Goal: Navigation & Orientation: Find specific page/section

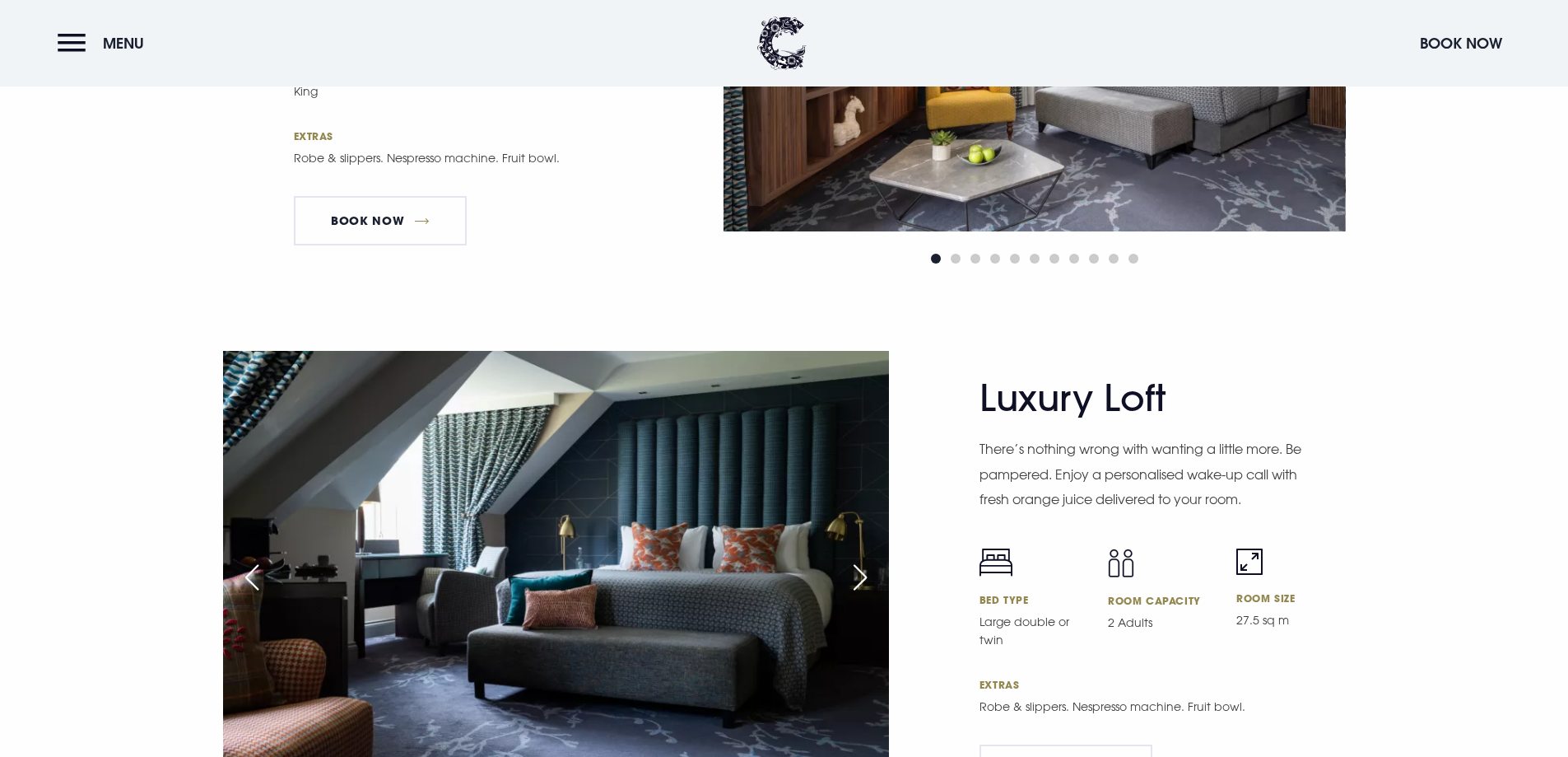
scroll to position [3747, 0]
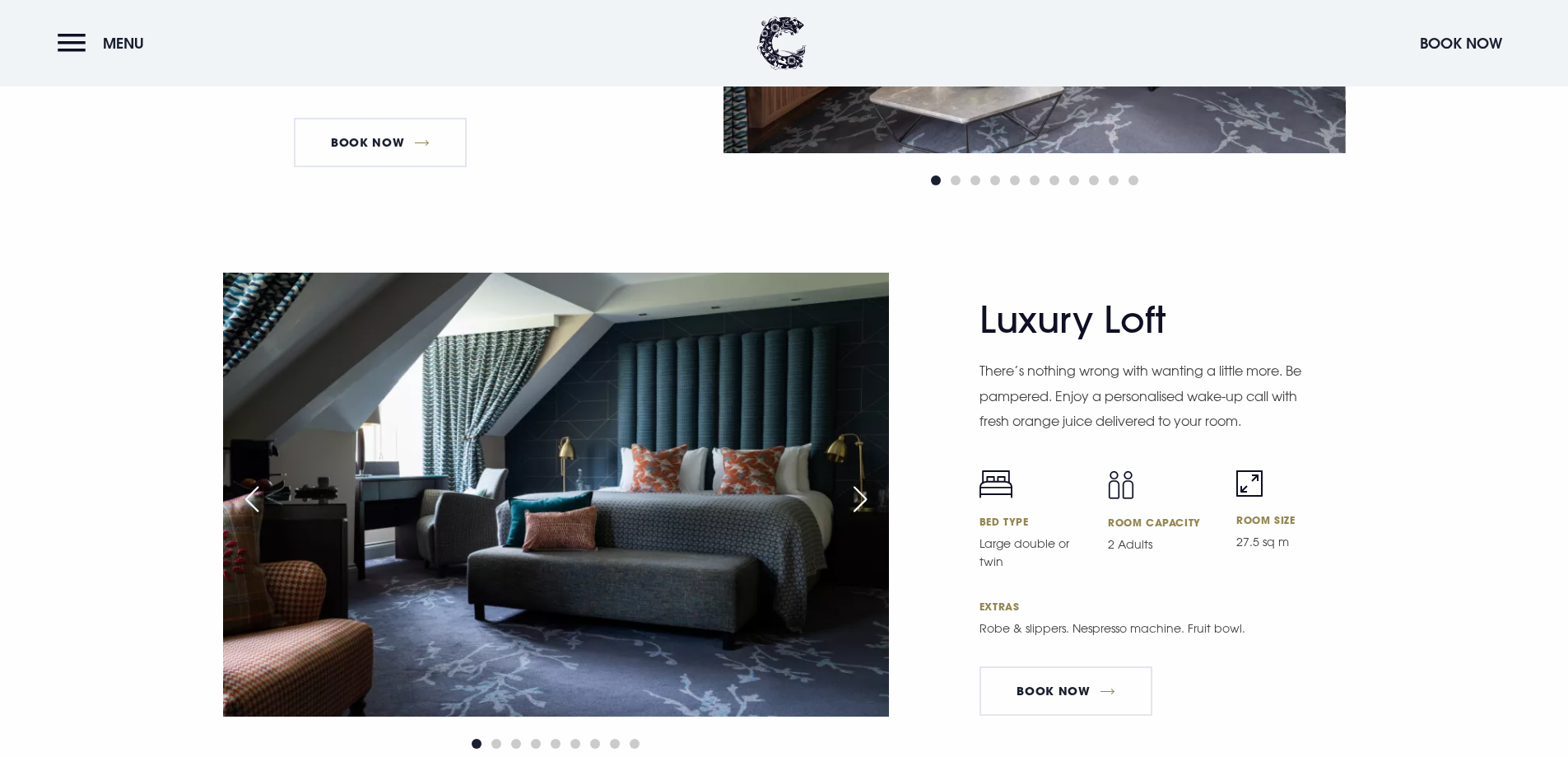
click at [858, 497] on div "Next slide" at bounding box center [859, 500] width 41 height 37
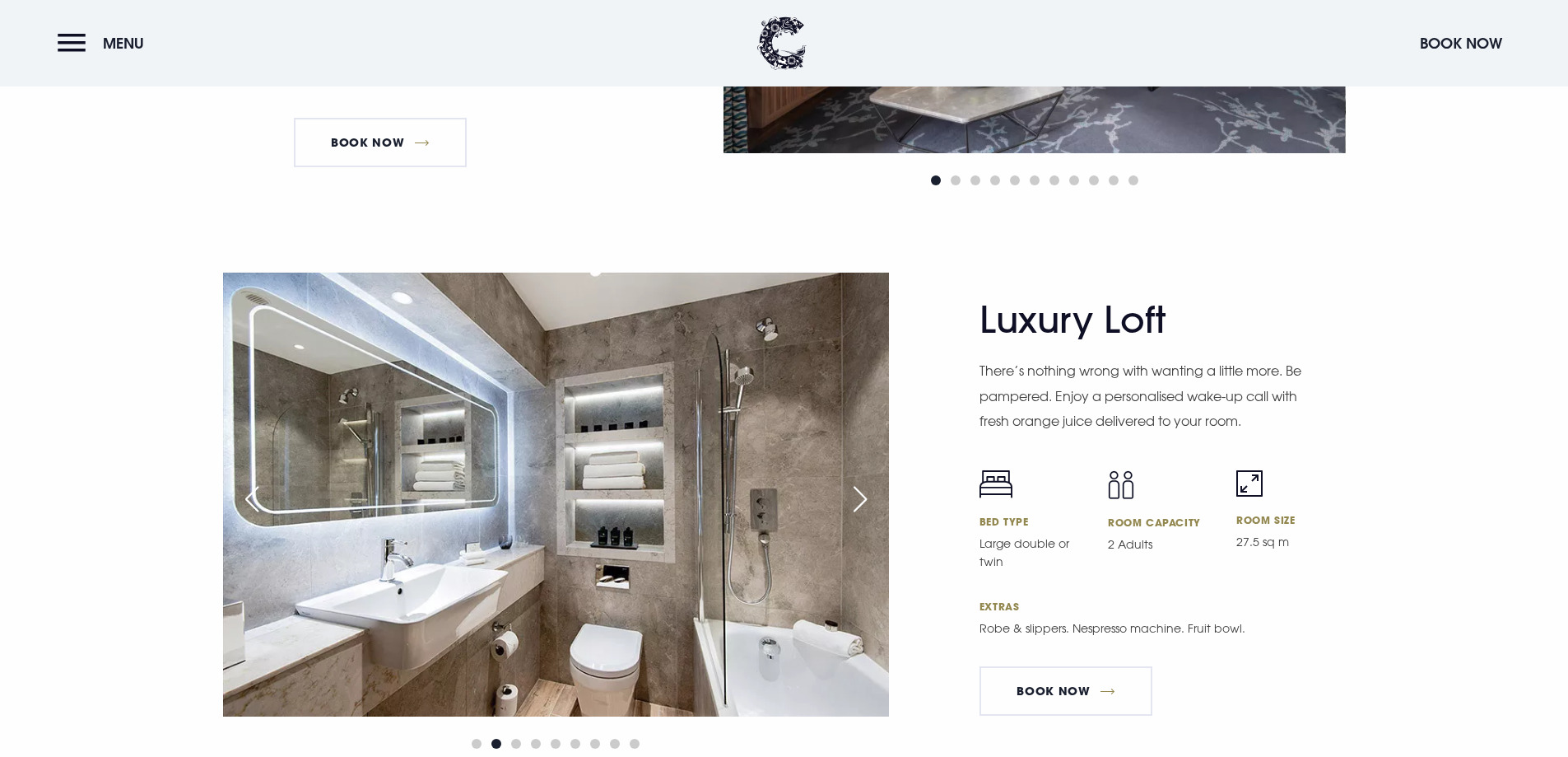
click at [858, 497] on div "Next slide" at bounding box center [859, 500] width 41 height 37
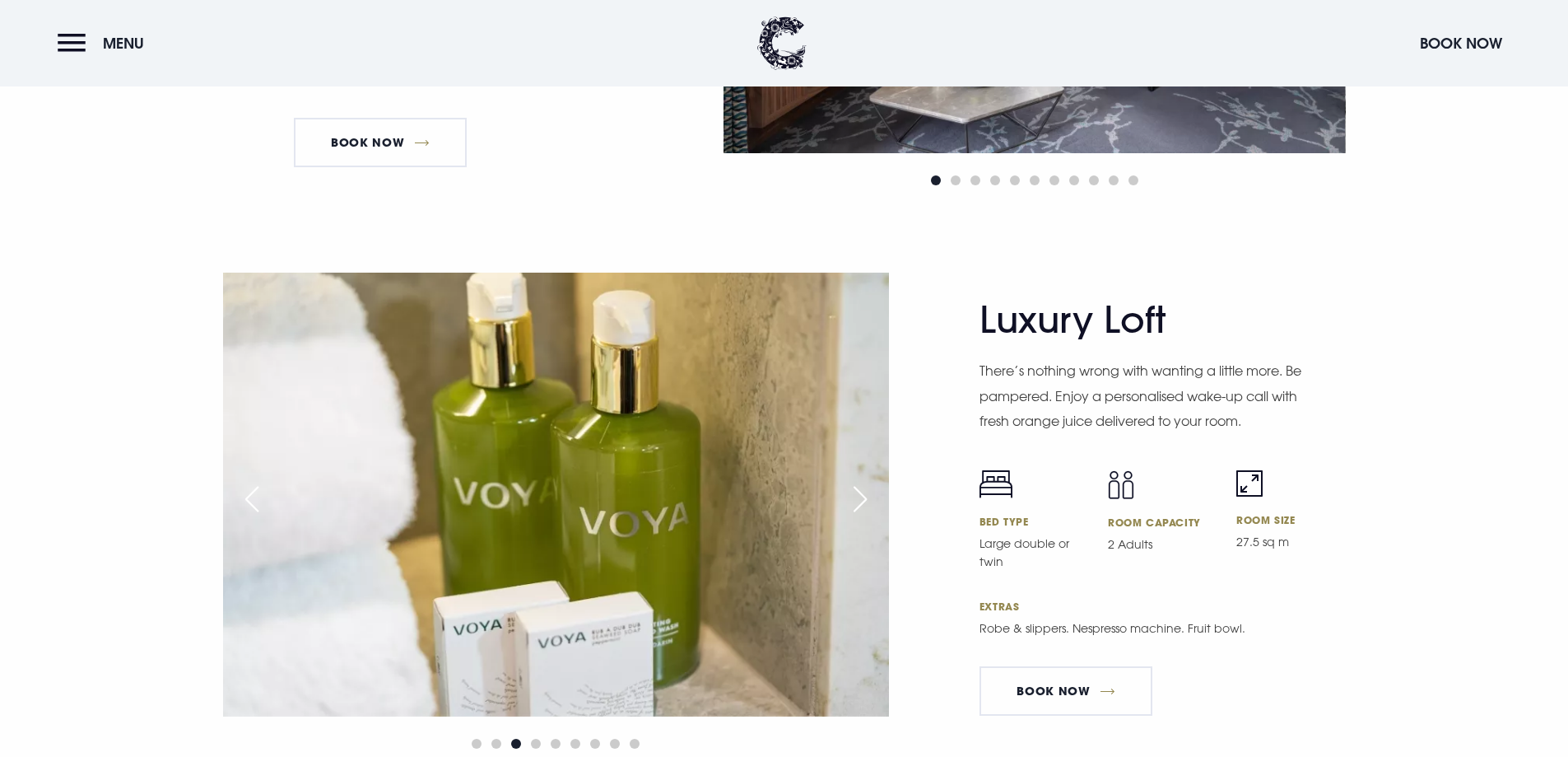
click at [858, 497] on div "Next slide" at bounding box center [859, 500] width 41 height 37
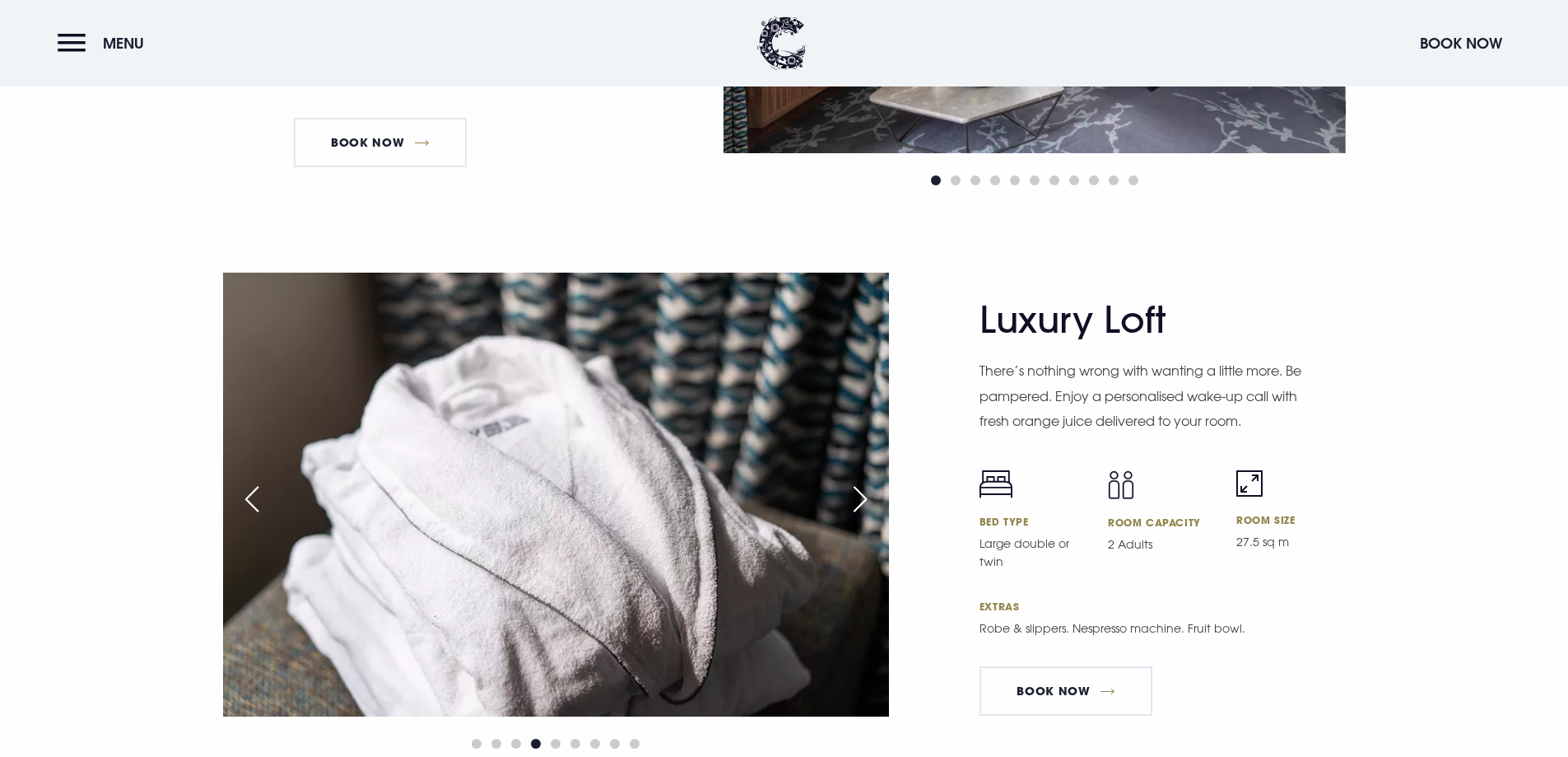
click at [858, 497] on div "Next slide" at bounding box center [859, 500] width 41 height 37
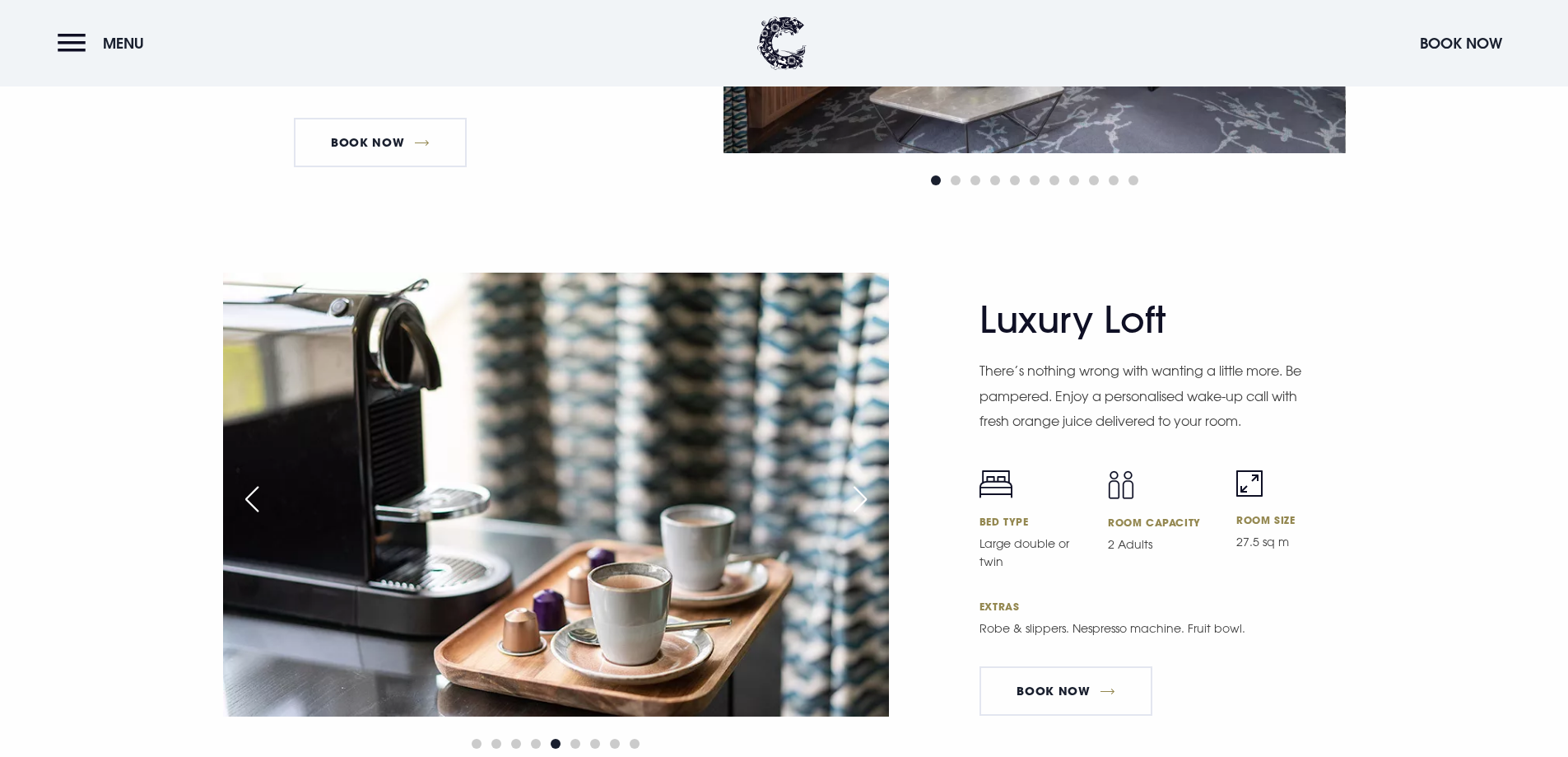
click at [858, 497] on div "Next slide" at bounding box center [859, 500] width 41 height 37
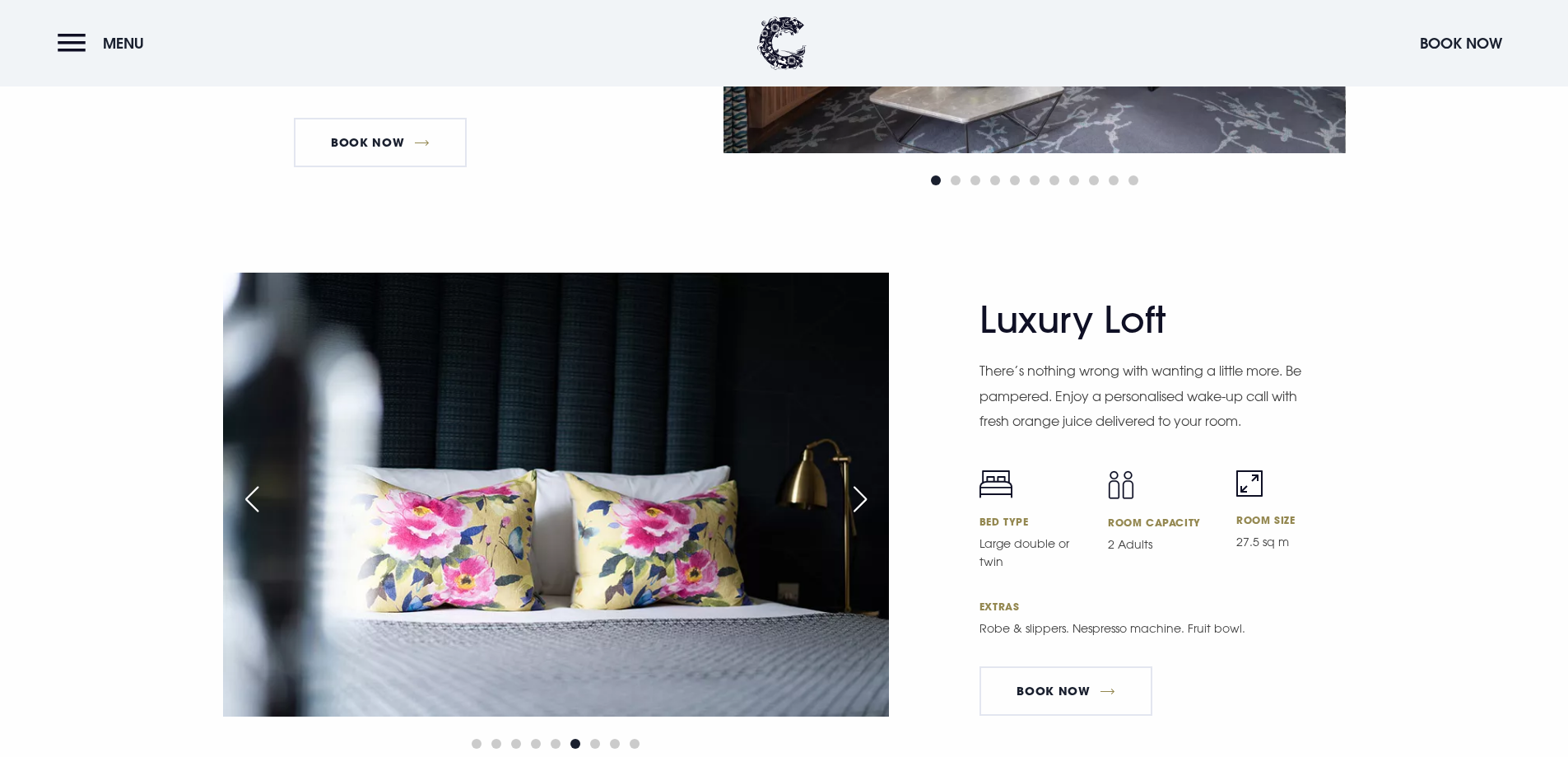
click at [858, 497] on div "Next slide" at bounding box center [859, 500] width 41 height 37
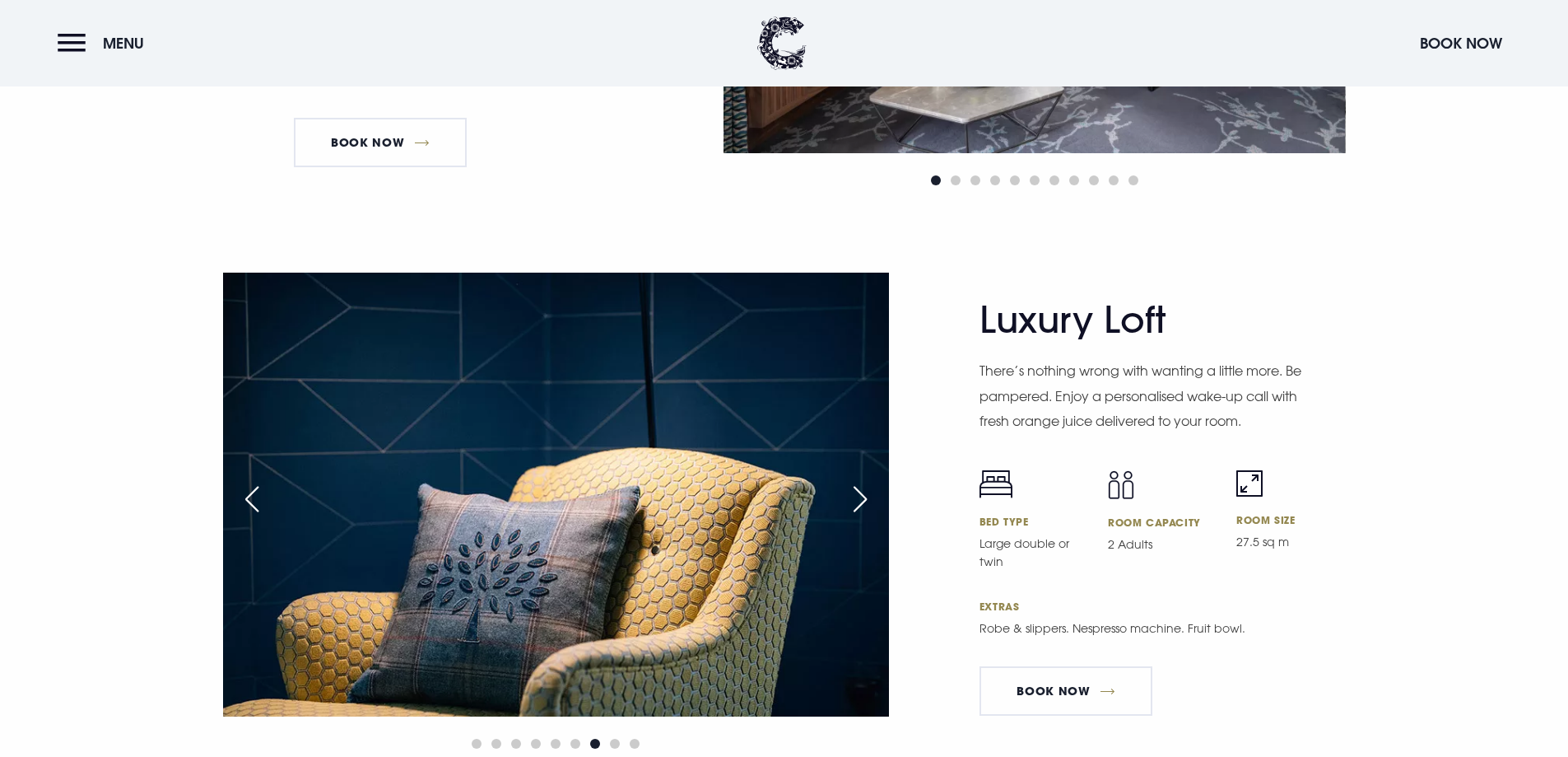
click at [858, 497] on div "Next slide" at bounding box center [859, 500] width 41 height 37
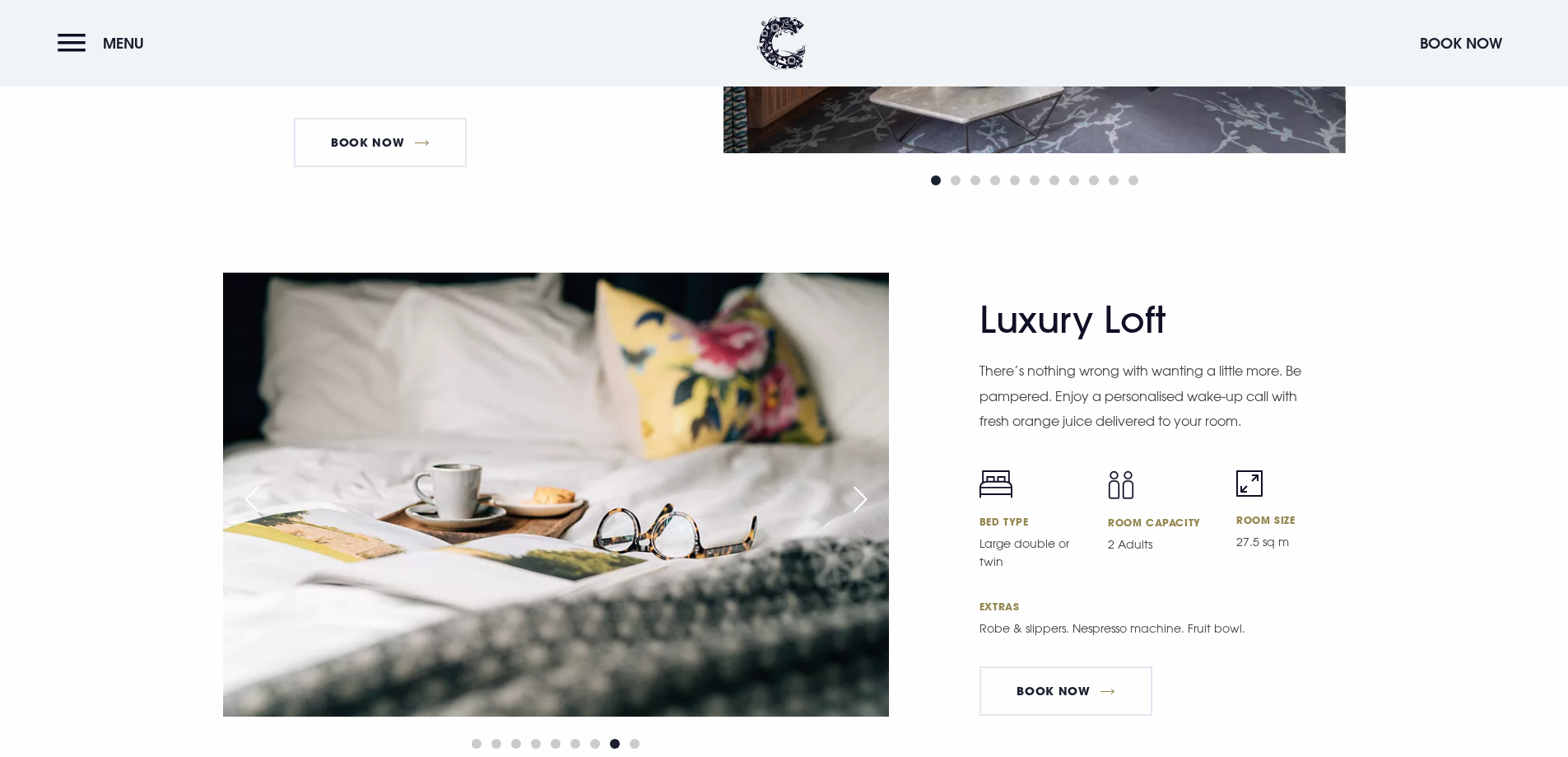
click at [858, 497] on div "Next slide" at bounding box center [859, 500] width 41 height 37
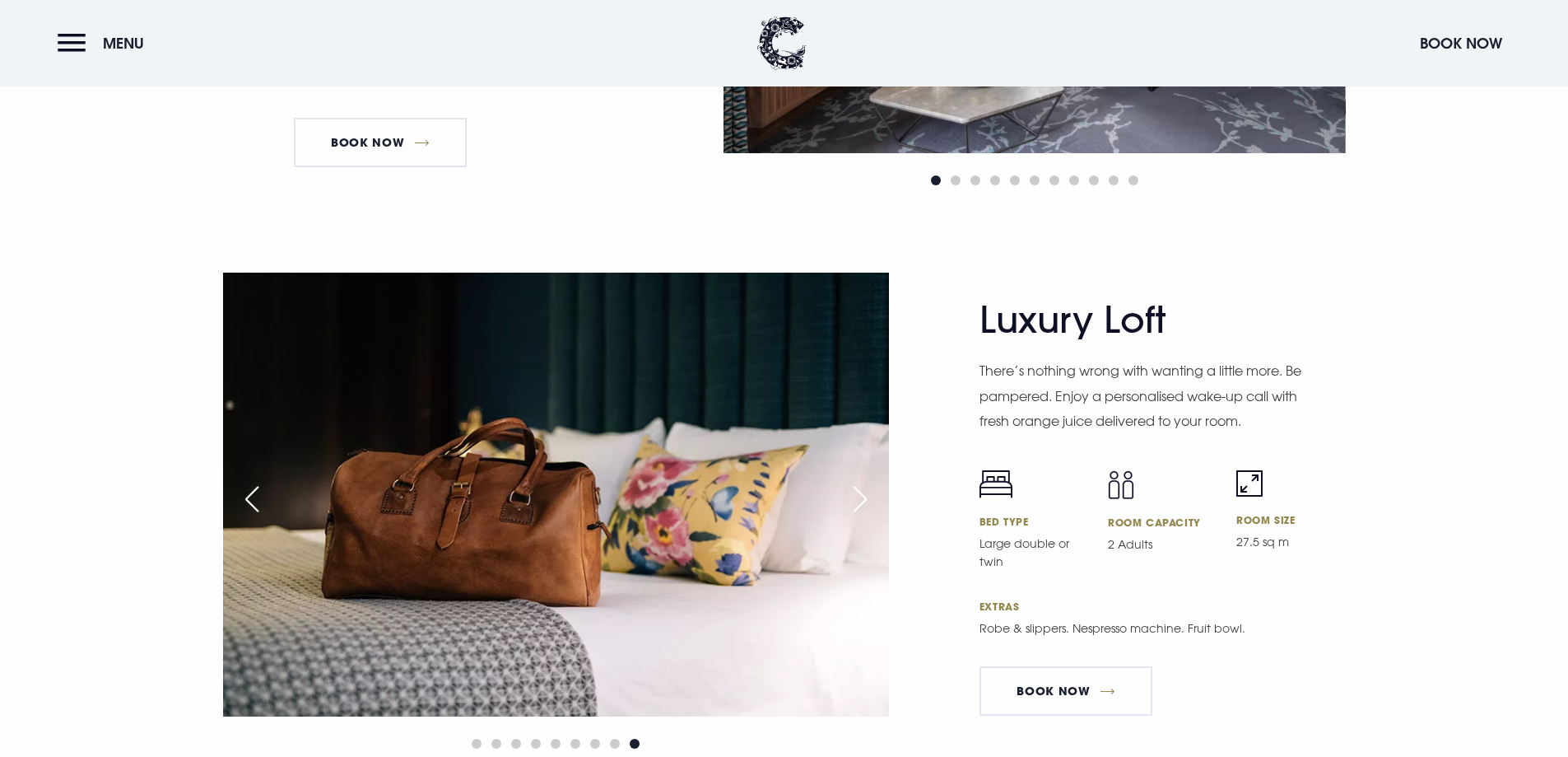
click at [858, 497] on div "Next slide" at bounding box center [859, 500] width 41 height 37
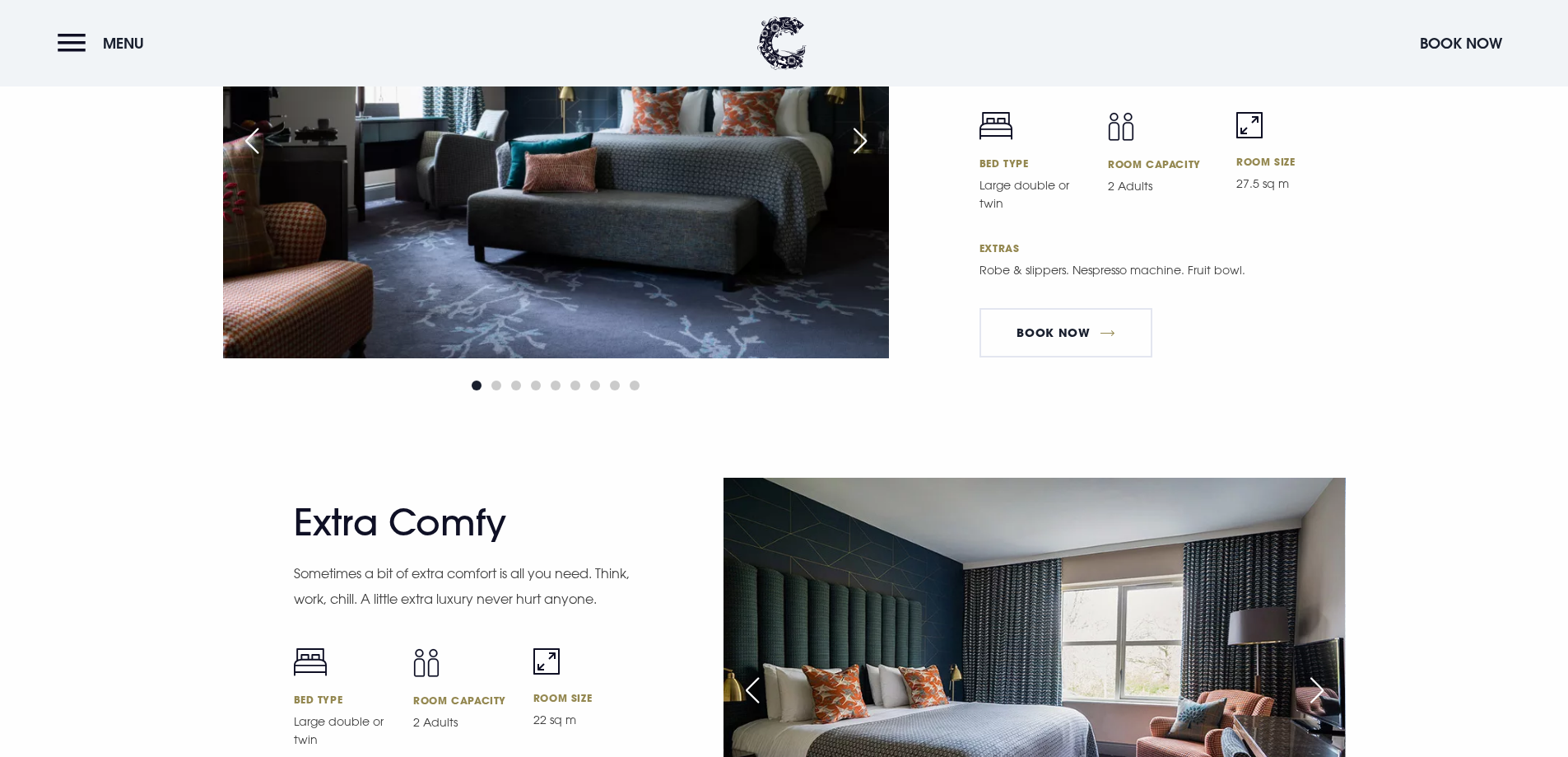
scroll to position [4302, 0]
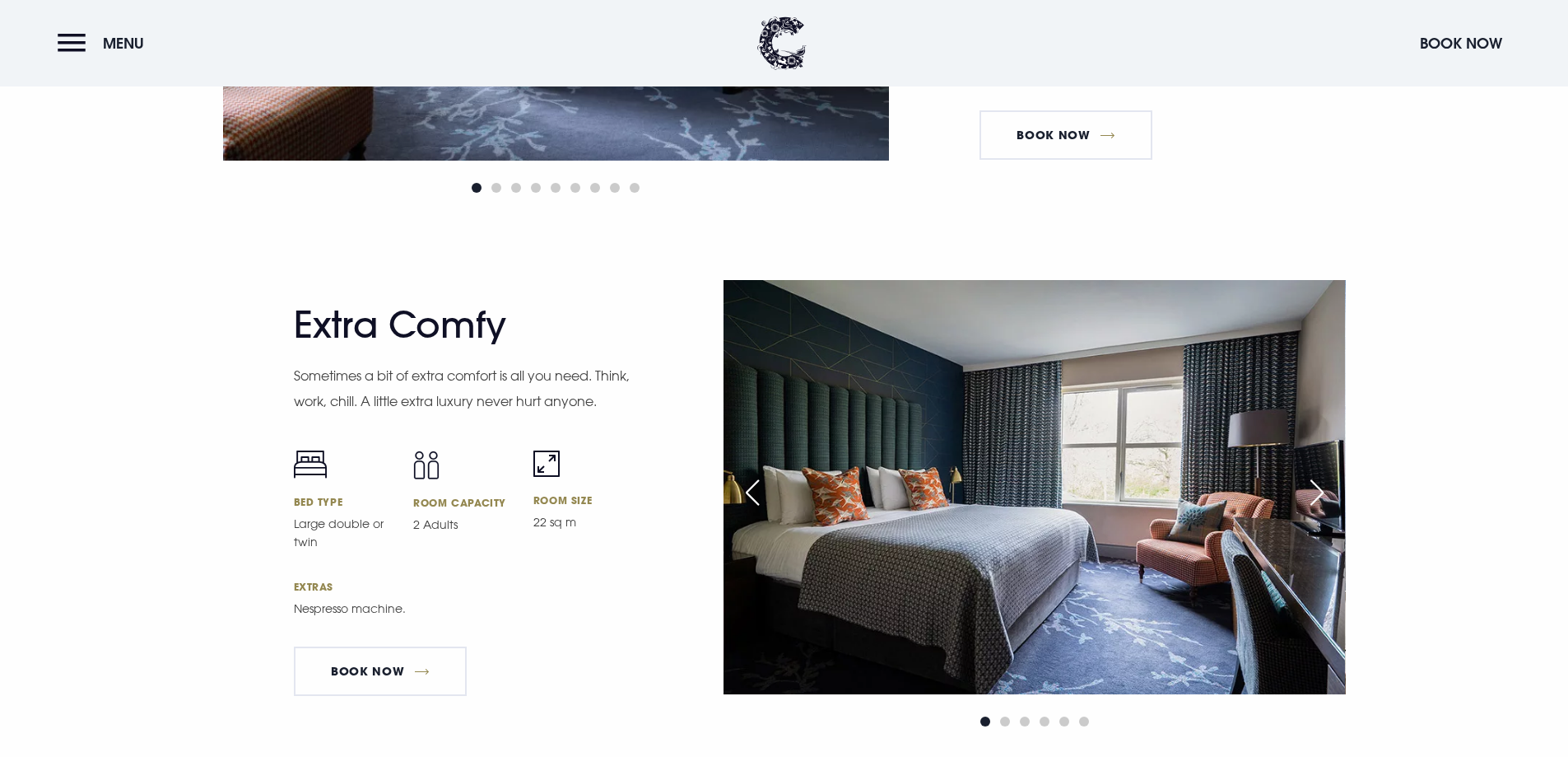
click at [1314, 498] on div "Next slide" at bounding box center [1316, 493] width 41 height 37
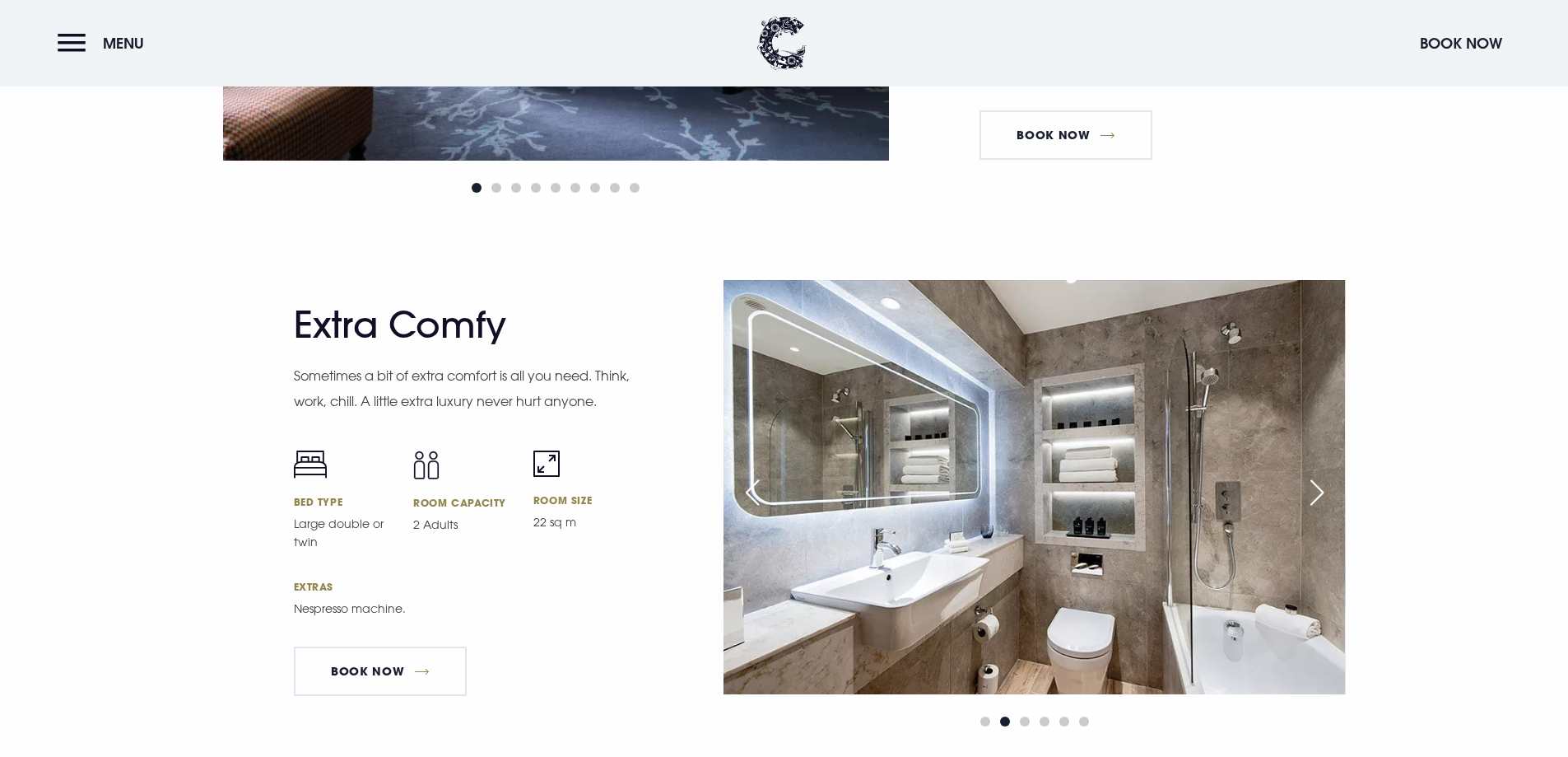
click at [1314, 498] on div "Next slide" at bounding box center [1316, 493] width 41 height 37
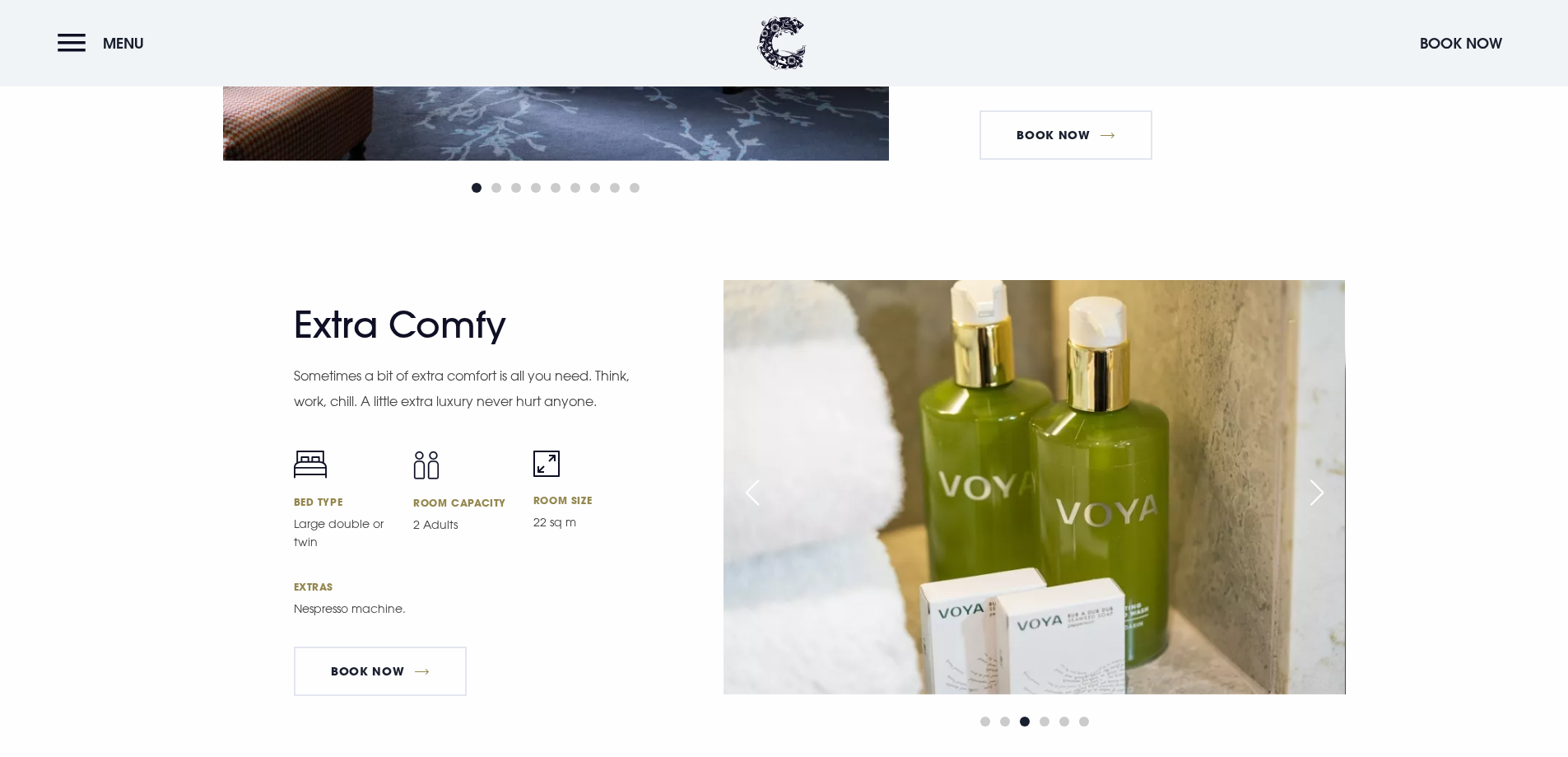
click at [1314, 498] on div "Next slide" at bounding box center [1316, 493] width 41 height 37
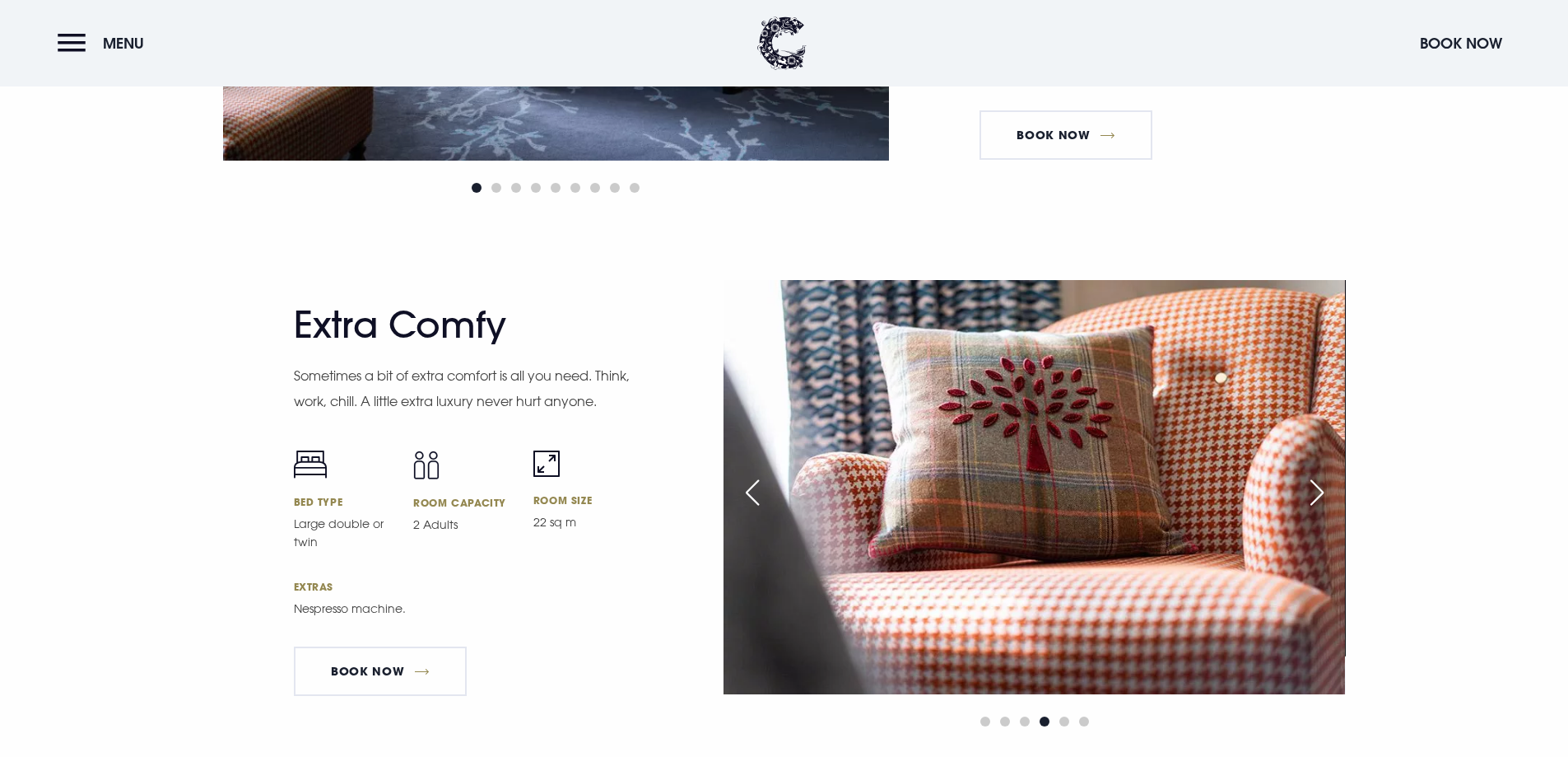
click at [1314, 498] on div "Next slide" at bounding box center [1316, 493] width 41 height 37
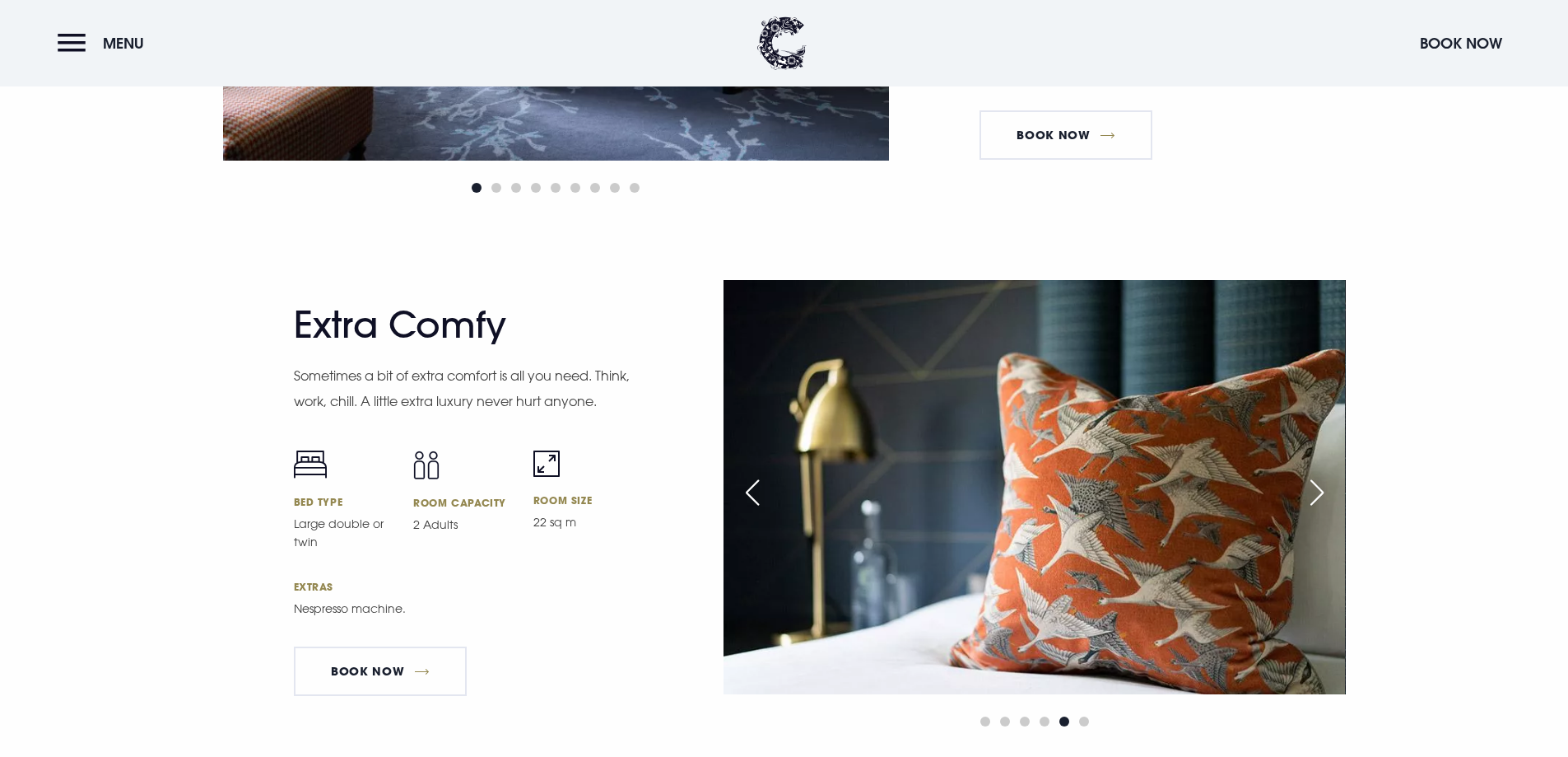
click at [1314, 498] on div "Next slide" at bounding box center [1316, 493] width 41 height 37
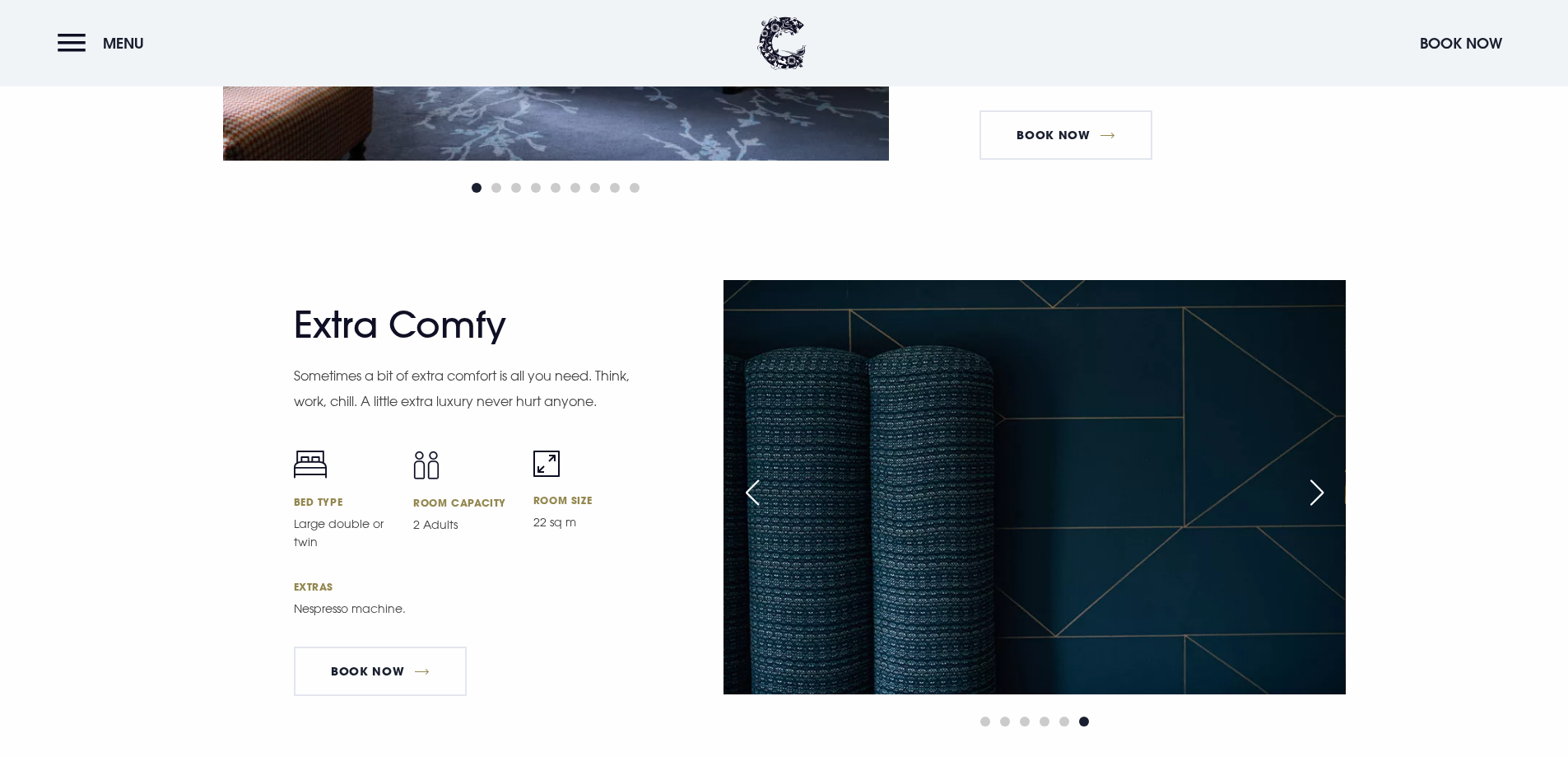
click at [1314, 498] on div "Next slide" at bounding box center [1316, 493] width 41 height 37
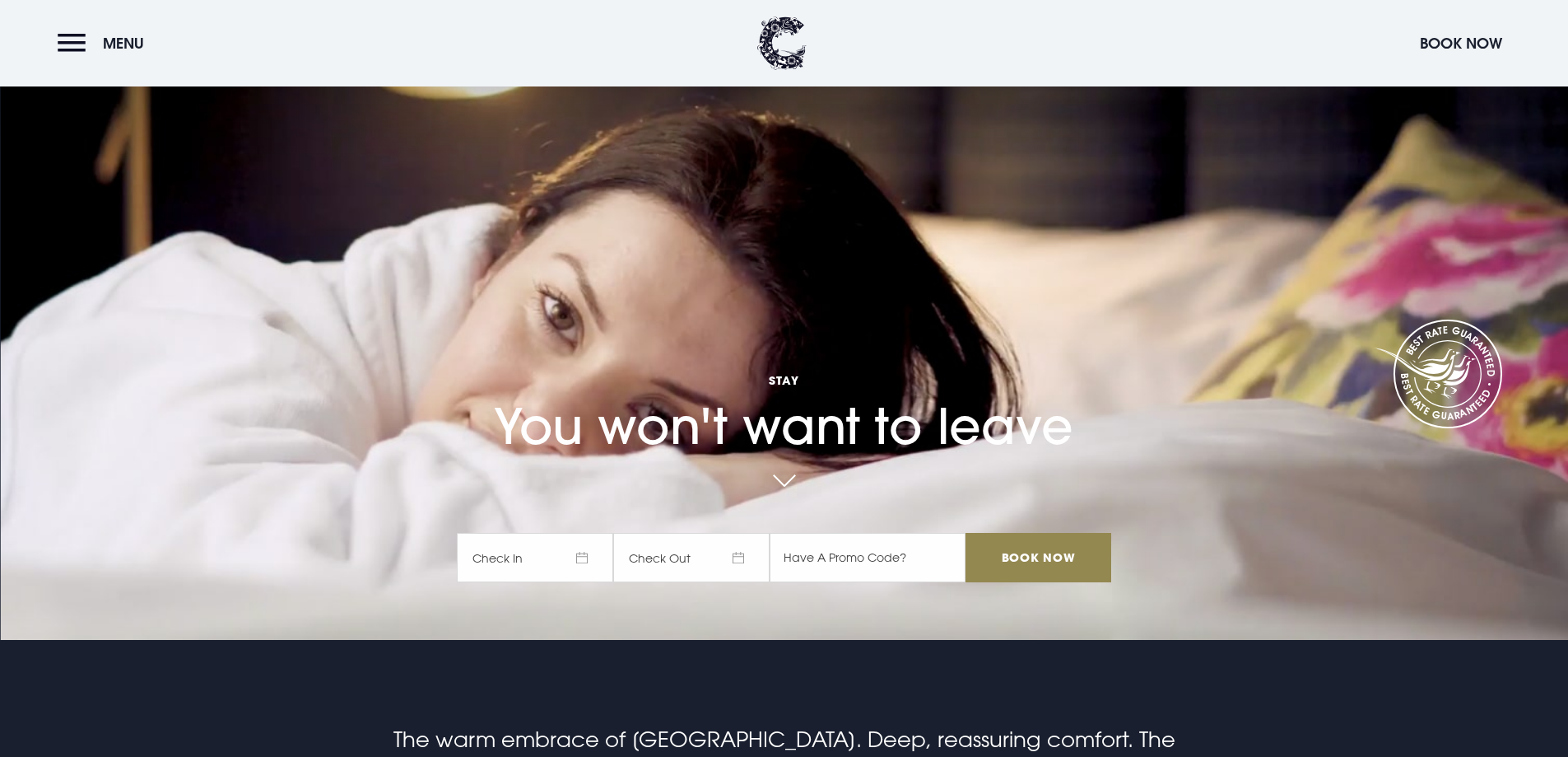
scroll to position [0, 0]
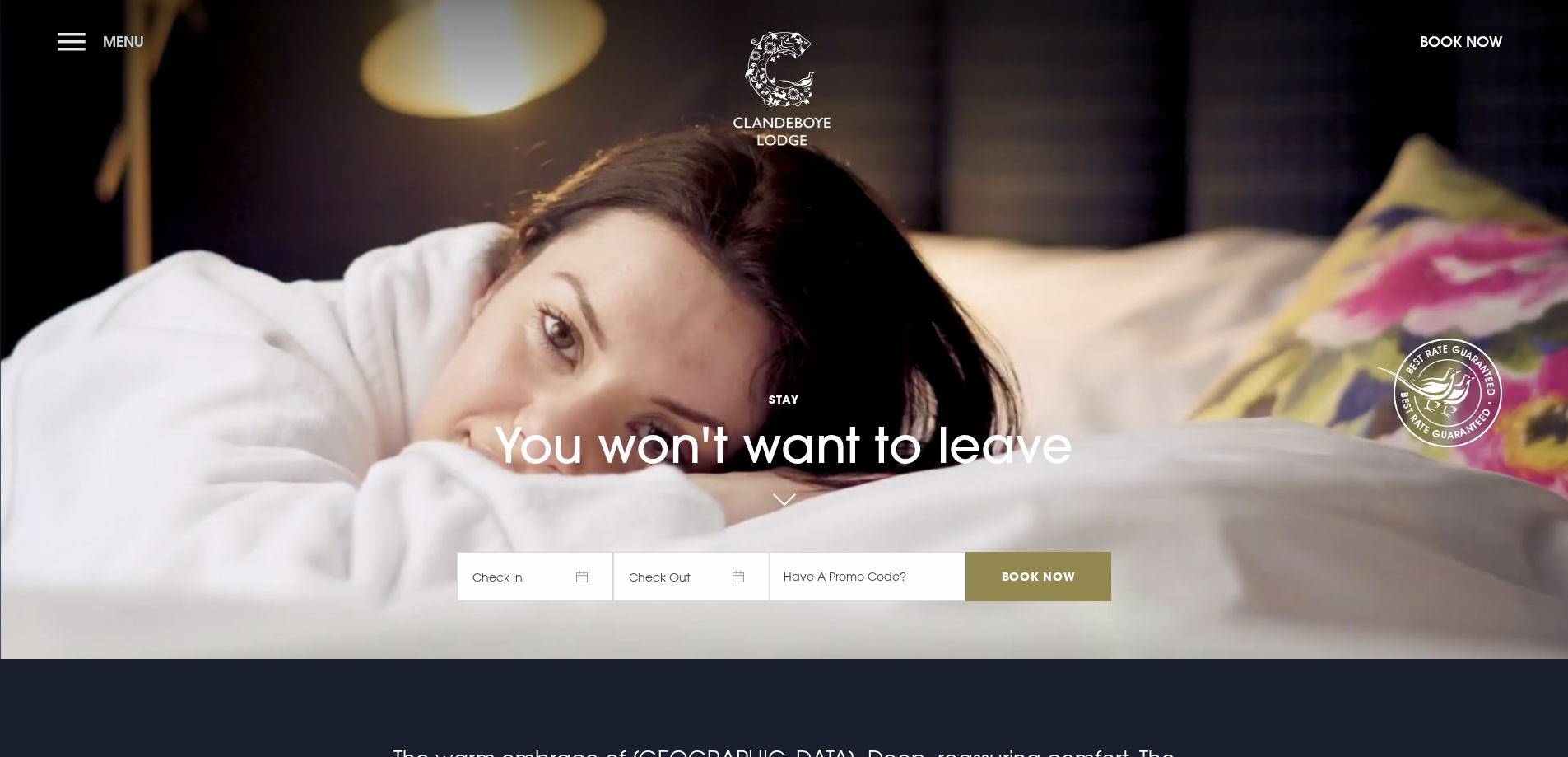
click at [130, 48] on span "Menu" at bounding box center [123, 41] width 41 height 19
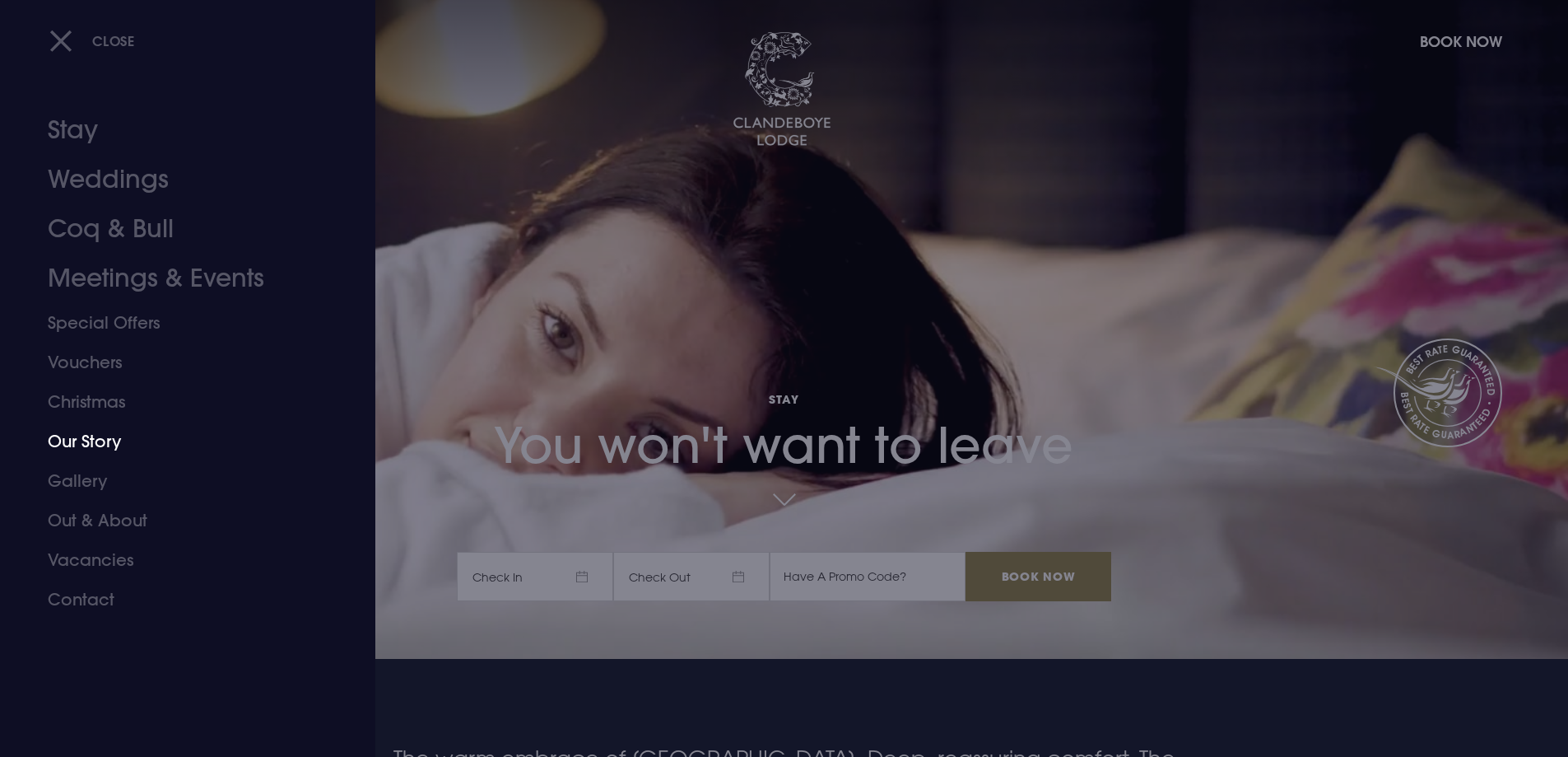
click at [61, 441] on link "Our Story" at bounding box center [178, 441] width 260 height 39
